Goal: Task Accomplishment & Management: Complete application form

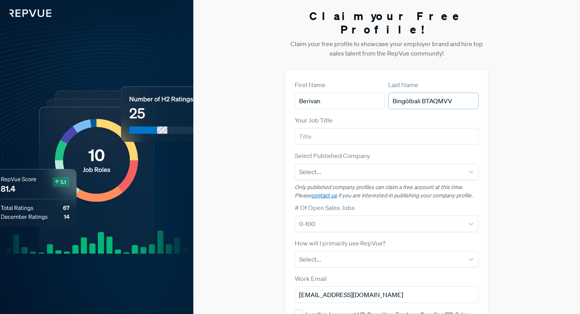
click at [462, 93] on input "Bingölbali BTAQMVV" at bounding box center [433, 101] width 90 height 17
drag, startPoint x: 462, startPoint y: 91, endPoint x: 428, endPoint y: 90, distance: 34.7
click at [428, 93] on input "Bingölbali BTAQMVV" at bounding box center [433, 101] width 90 height 17
type input "Bingölbali"
click at [357, 133] on form "First Name Berivan Last Name Bingölbali Your Job Title Select Published Company…" at bounding box center [387, 229] width 184 height 298
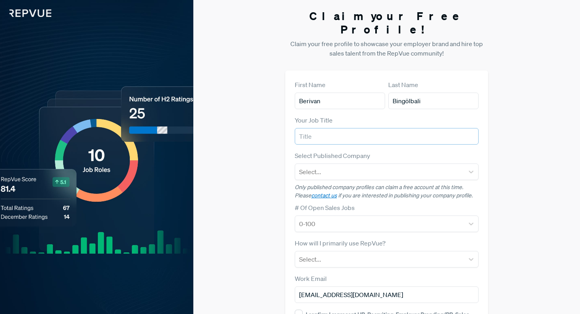
click at [354, 128] on input "text" at bounding box center [387, 136] width 184 height 17
type input "Talent Acquisition Partner"
click at [352, 166] on div at bounding box center [379, 171] width 161 height 11
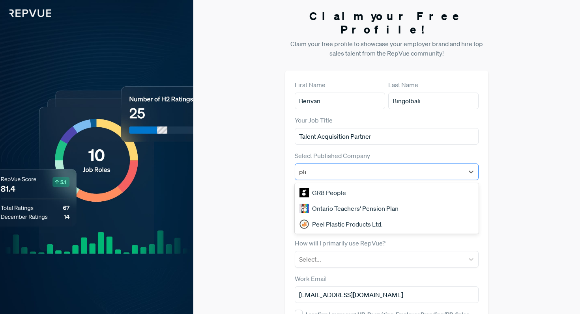
type input "pleo"
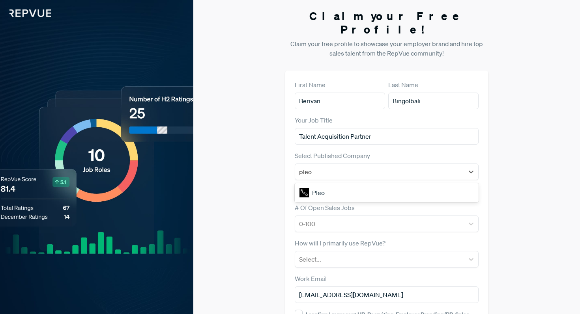
click at [348, 185] on div "Pleo" at bounding box center [387, 193] width 184 height 16
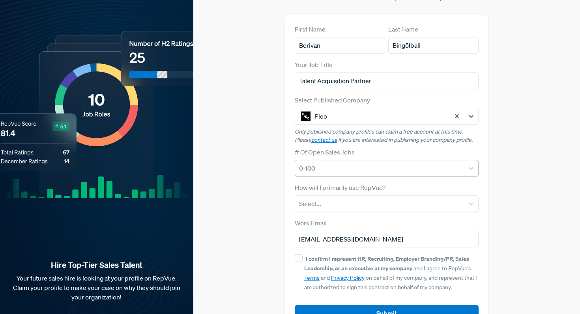
scroll to position [65, 0]
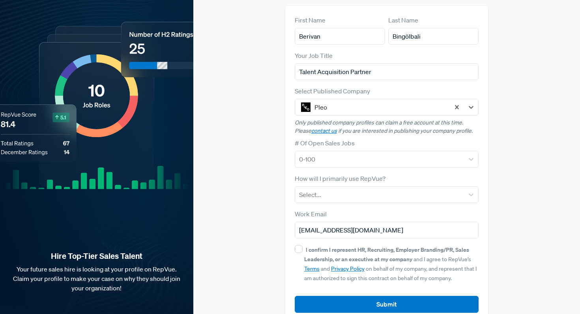
click at [363, 155] on form "First Name Berivan Last Name Bingölbali Your Job Title Talent Acquisition Partn…" at bounding box center [387, 164] width 184 height 298
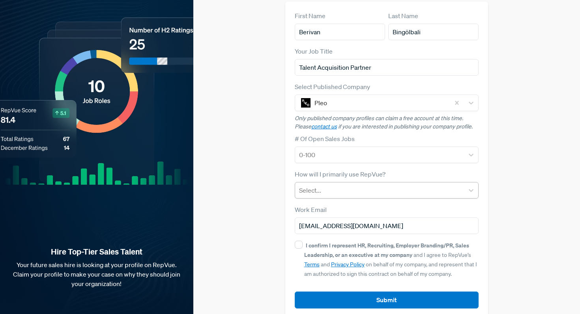
click at [364, 183] on div "Select..." at bounding box center [379, 190] width 169 height 14
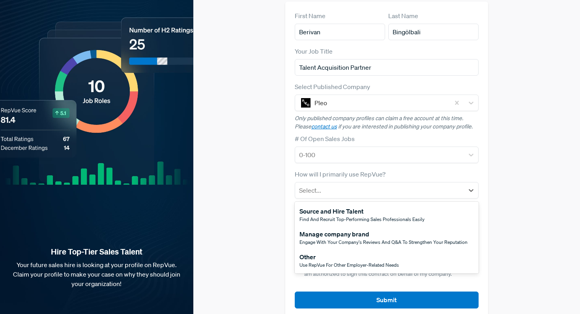
click at [370, 207] on div "Source and Hire Talent" at bounding box center [361, 211] width 125 height 9
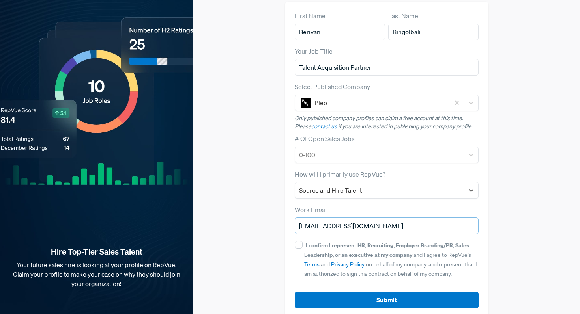
click at [348, 219] on input "[EMAIL_ADDRESS][DOMAIN_NAME]" at bounding box center [387, 226] width 184 height 17
drag, startPoint x: 381, startPoint y: 213, endPoint x: 330, endPoint y: 210, distance: 51.0
click at [330, 218] on input "[EMAIL_ADDRESS][DOMAIN_NAME]" at bounding box center [387, 226] width 184 height 17
type input "[EMAIL_ADDRESS][DOMAIN_NAME]"
click at [297, 241] on input "I confirm I represent HR, Recruiting, Employer Branding/PR, Sales Leadership, o…" at bounding box center [299, 245] width 8 height 8
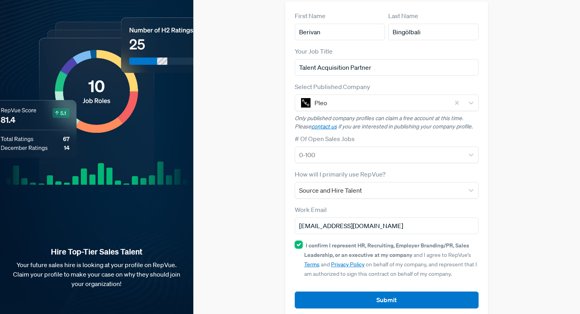
checkbox input "true"
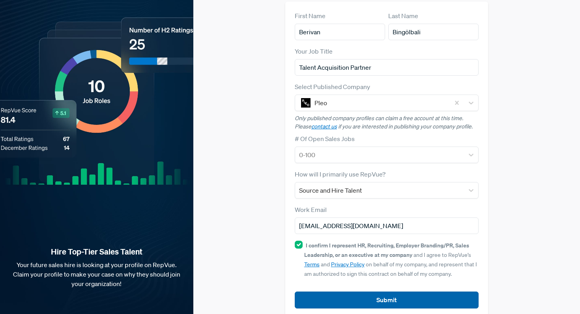
click at [365, 292] on button "Submit" at bounding box center [387, 300] width 184 height 17
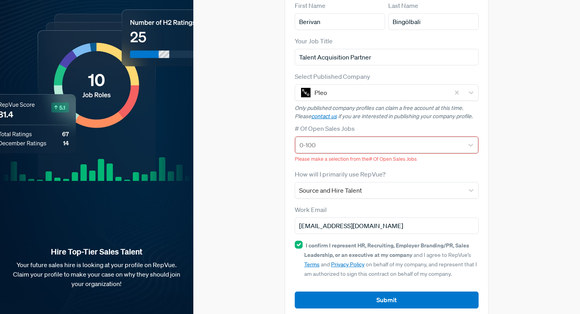
click at [372, 140] on div at bounding box center [379, 145] width 161 height 11
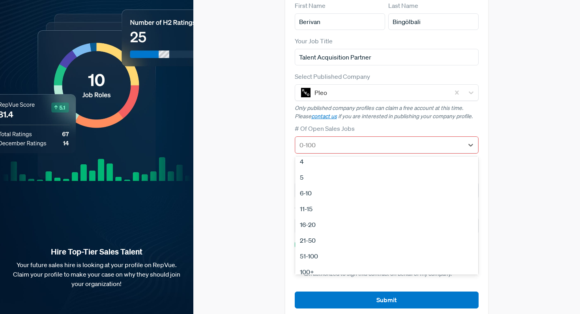
scroll to position [0, 0]
click at [330, 174] on div "2" at bounding box center [386, 182] width 183 height 16
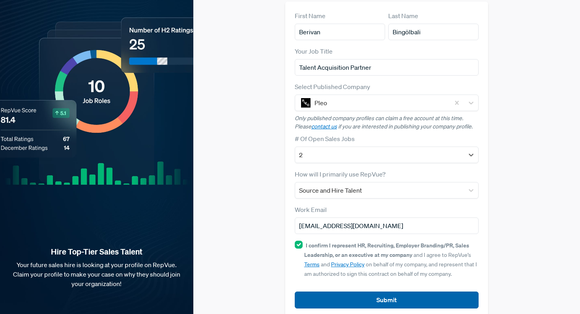
click at [394, 292] on button "Submit" at bounding box center [387, 300] width 184 height 17
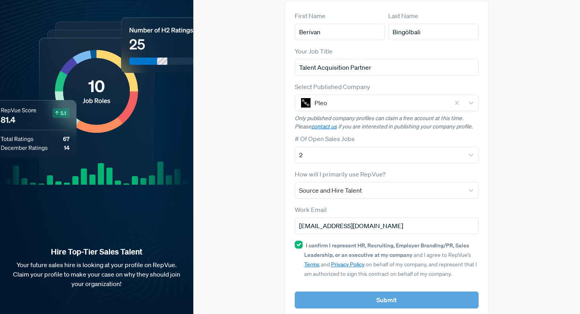
scroll to position [0, 0]
